Goal: Task Accomplishment & Management: Complete application form

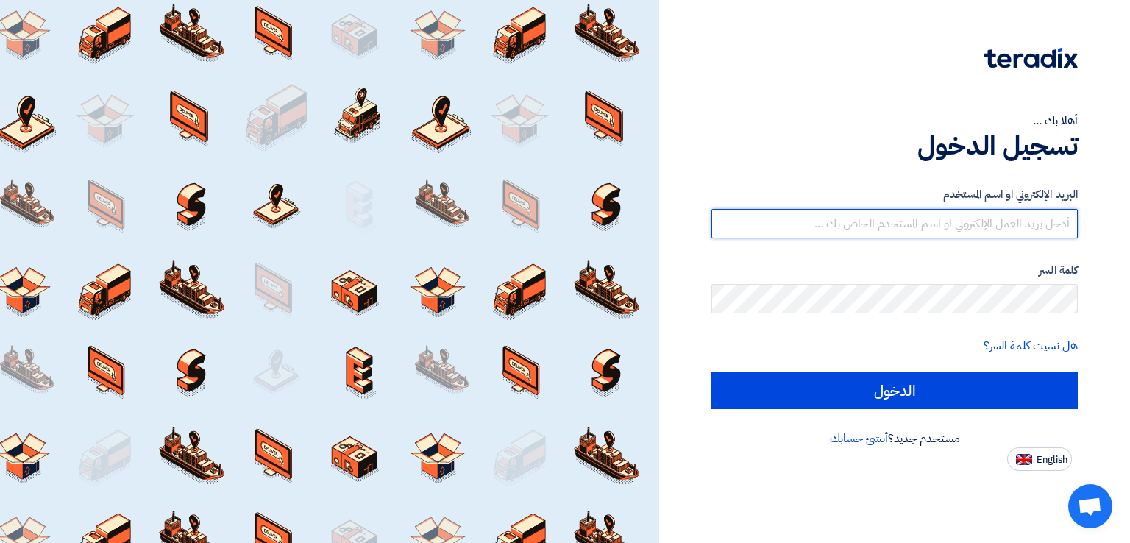
click at [871, 219] on input "text" at bounding box center [895, 223] width 366 height 29
type input "[EMAIL_ADDRESS][DOMAIN_NAME]"
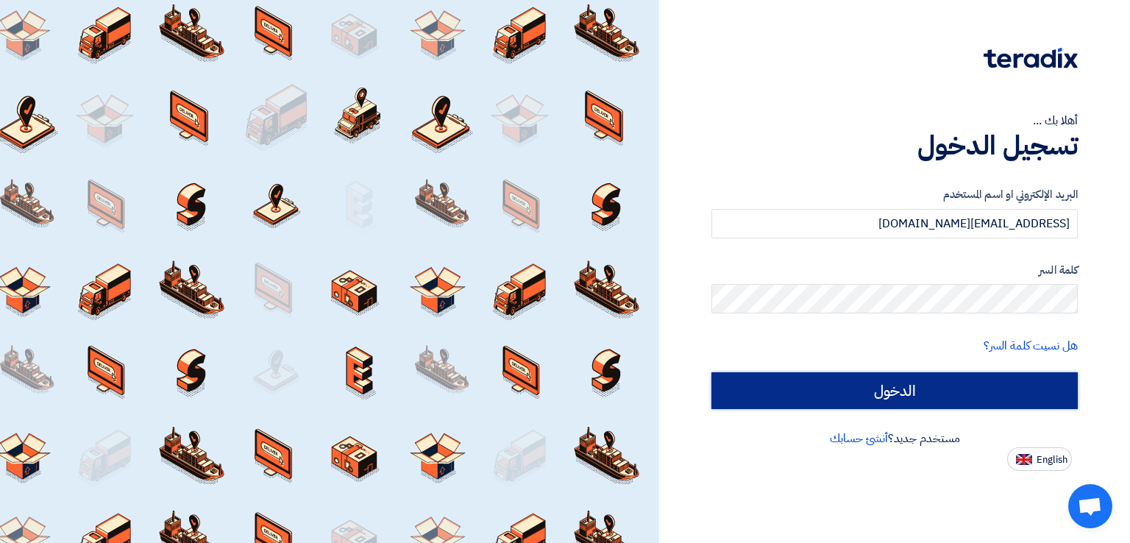
click at [883, 382] on input "الدخول" at bounding box center [895, 390] width 366 height 37
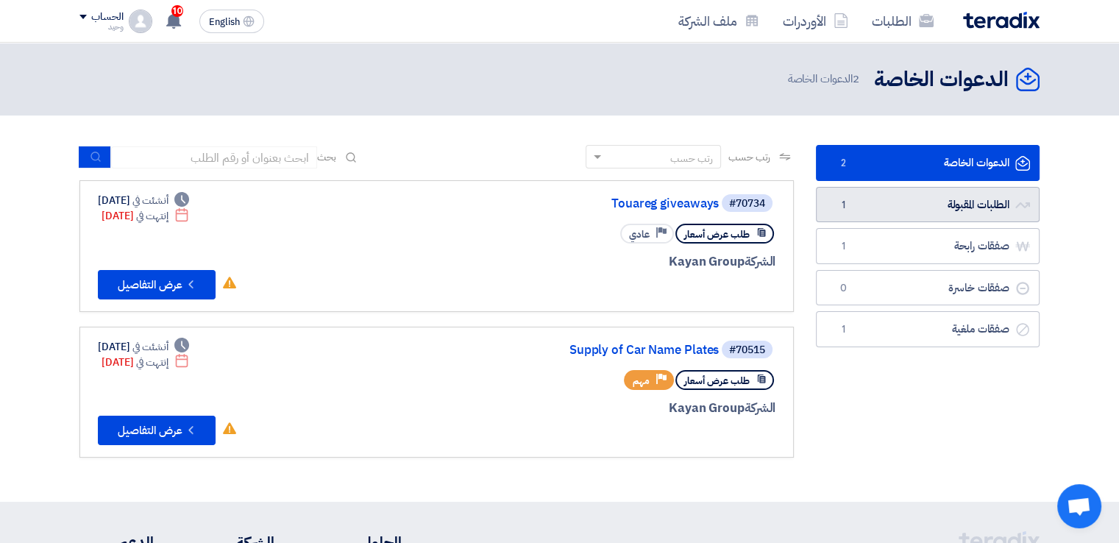
click at [901, 208] on link "الطلبات المقبولة الطلبات المقبولة 1" at bounding box center [928, 205] width 224 height 36
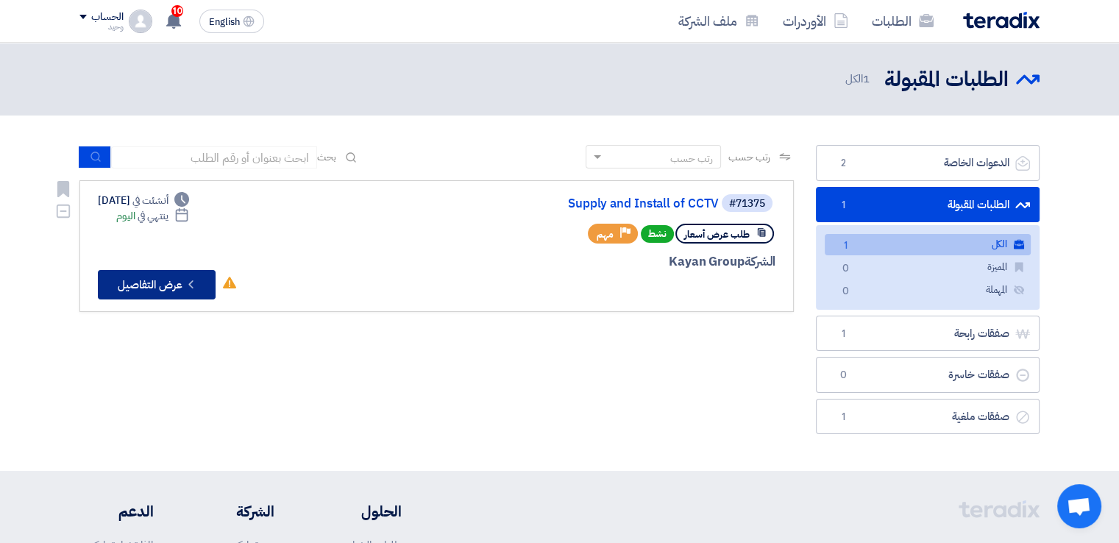
click at [139, 280] on button "Check details عرض التفاصيل" at bounding box center [157, 284] width 118 height 29
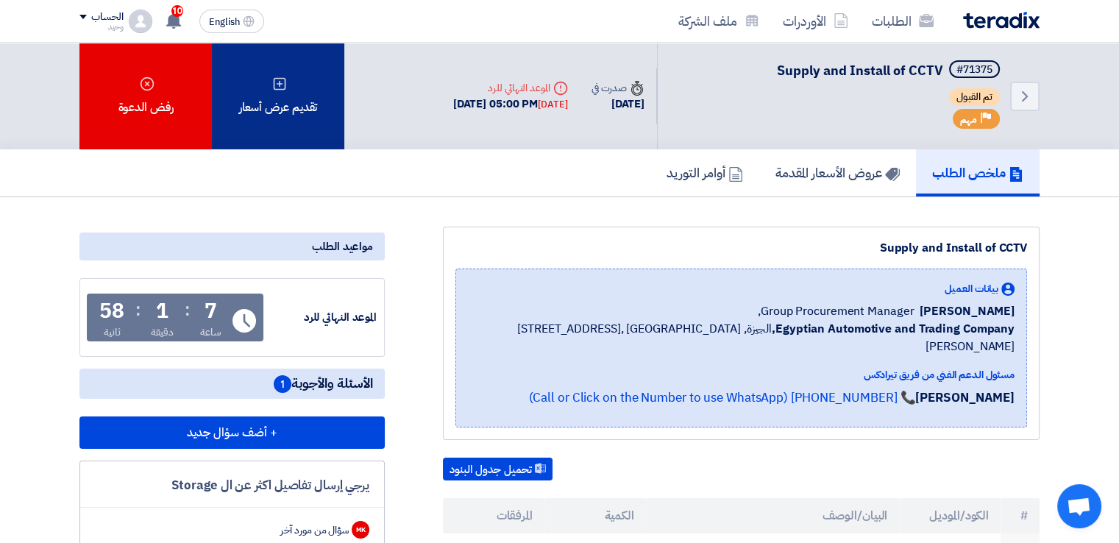
click at [291, 95] on div "تقديم عرض أسعار" at bounding box center [278, 96] width 132 height 107
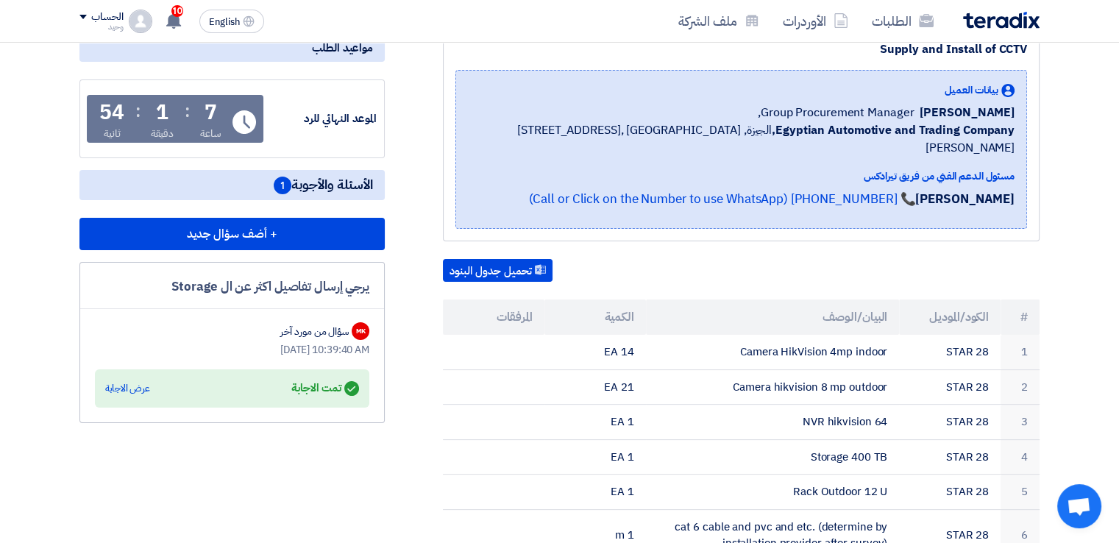
scroll to position [221, 0]
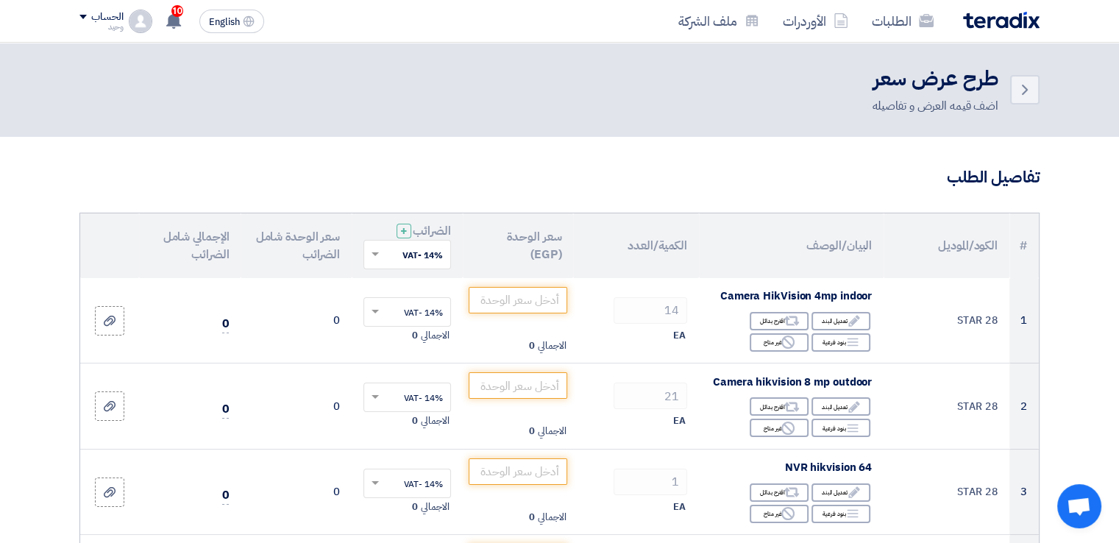
scroll to position [74, 0]
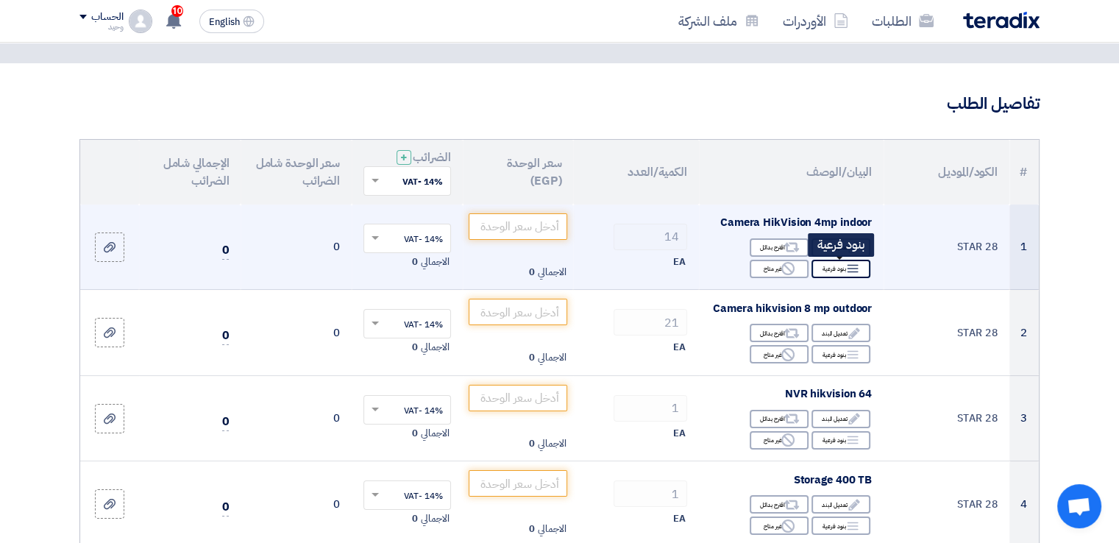
click at [854, 268] on icon "Breakdown" at bounding box center [852, 268] width 13 height 13
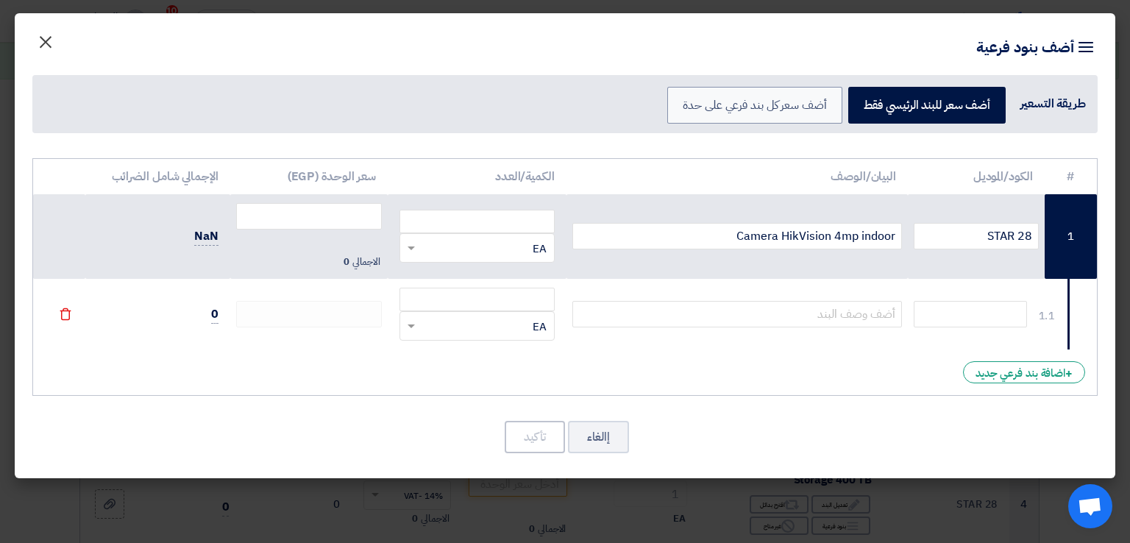
click at [43, 40] on span "×" at bounding box center [46, 41] width 18 height 44
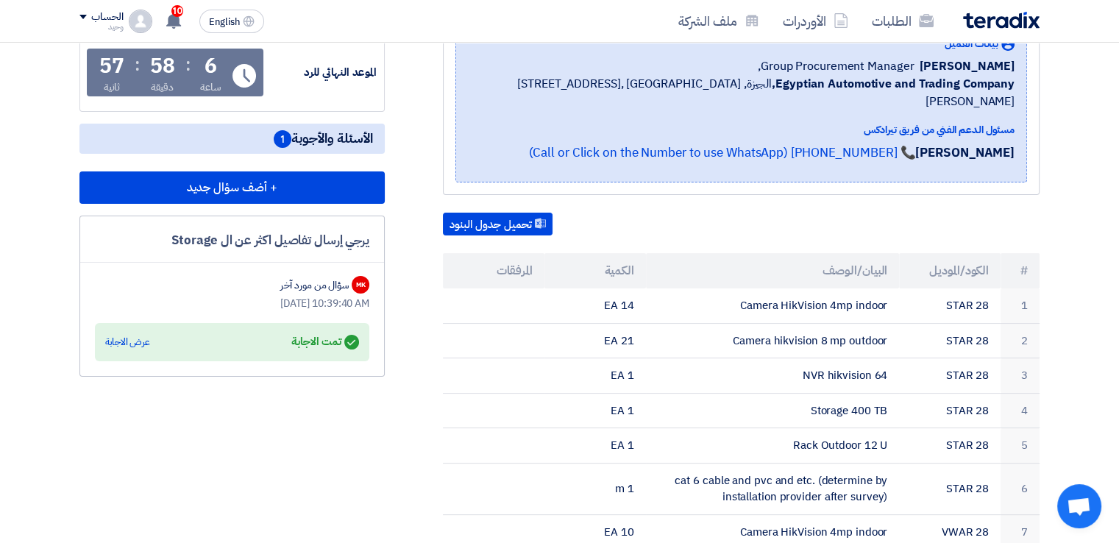
scroll to position [209, 0]
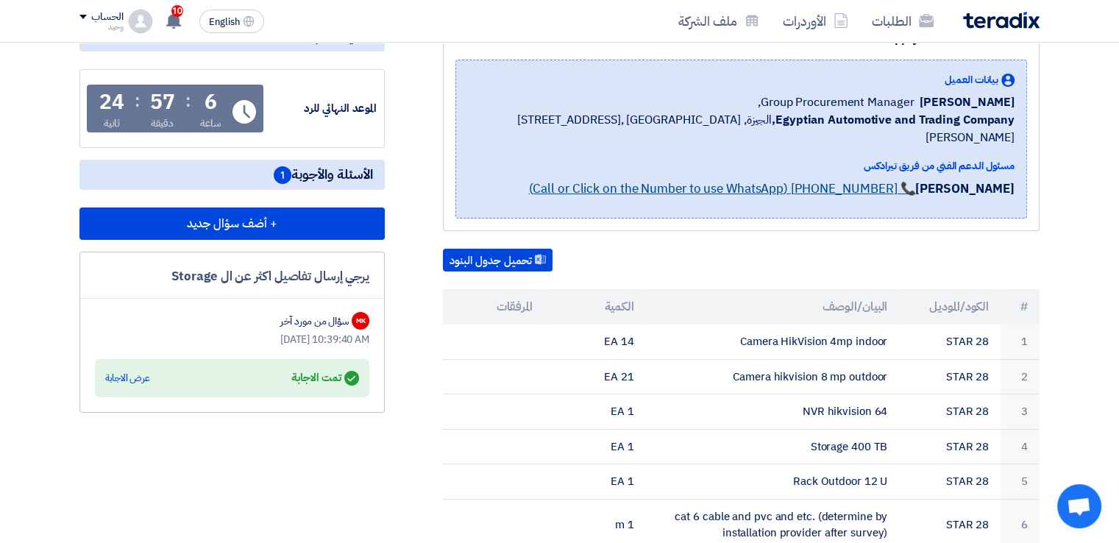
click at [915, 180] on link "📞 [PHONE_NUMBER] (Call or Click on the Number to use WhatsApp)" at bounding box center [721, 189] width 387 height 18
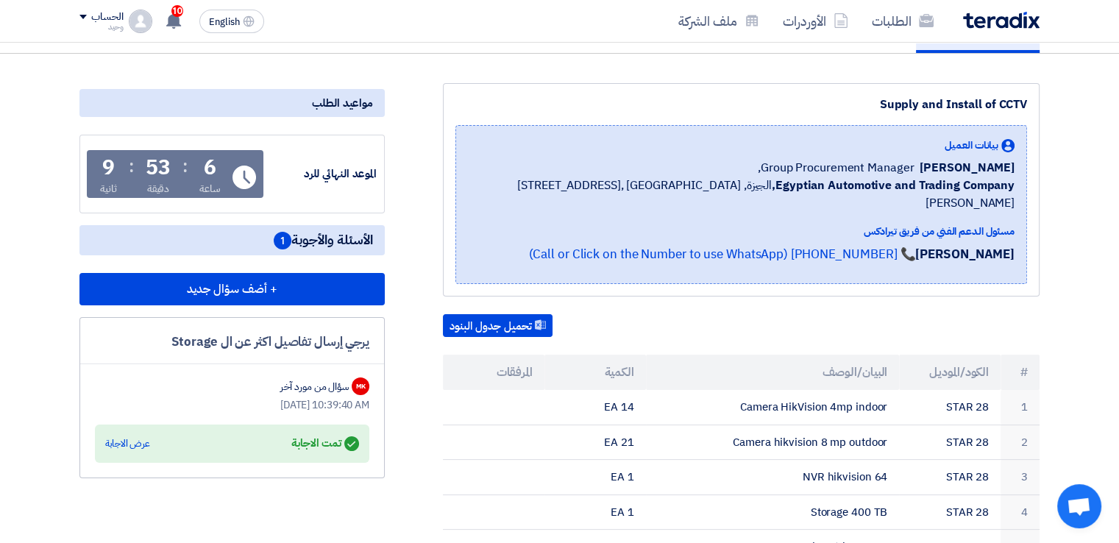
scroll to position [147, 0]
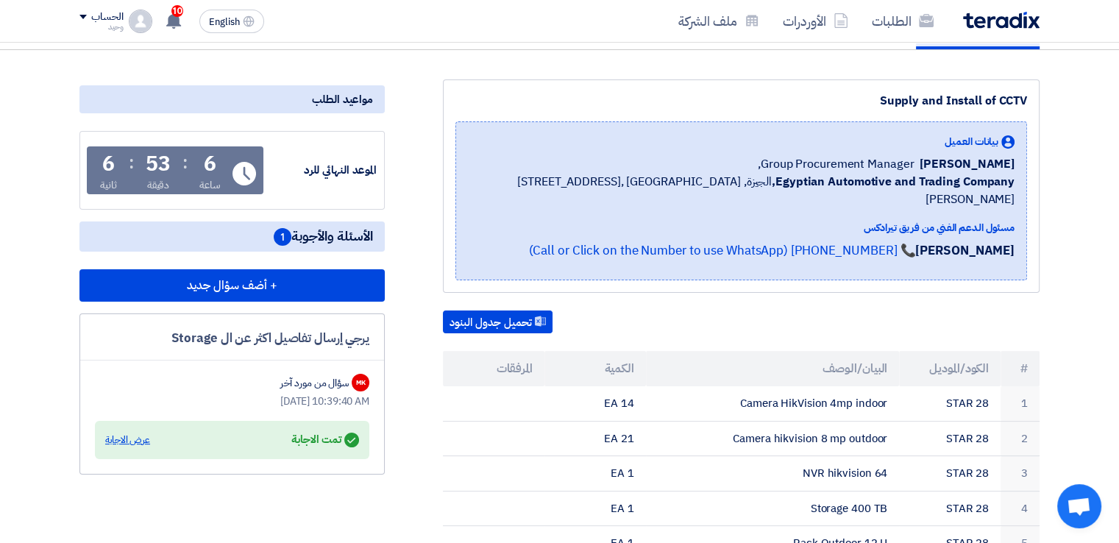
click at [135, 438] on div "عرض الاجابة" at bounding box center [127, 440] width 45 height 15
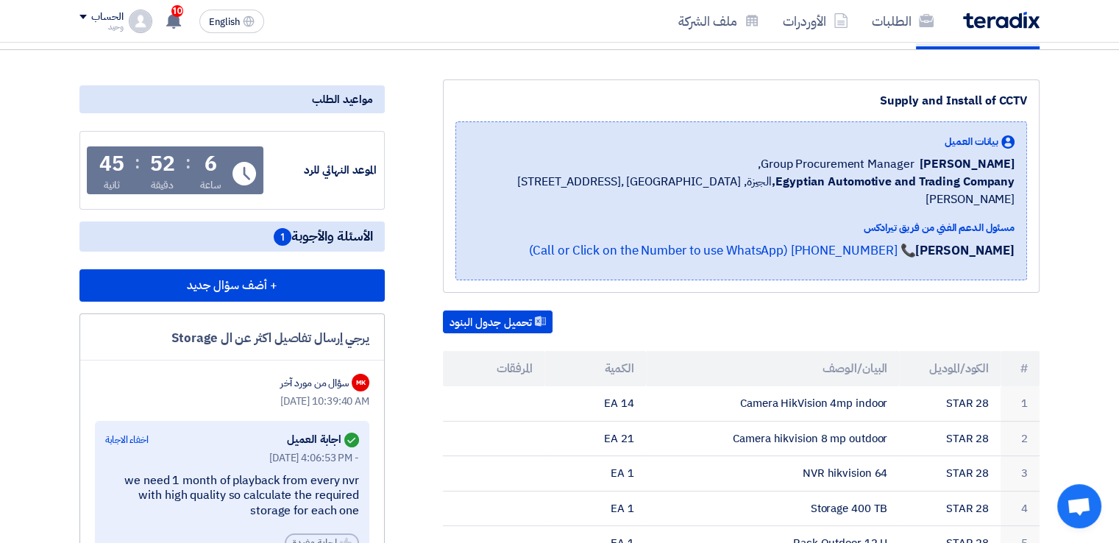
click at [921, 311] on div "تحميل جدول البنود" at bounding box center [741, 323] width 597 height 24
